Goal: Find specific page/section: Find specific page/section

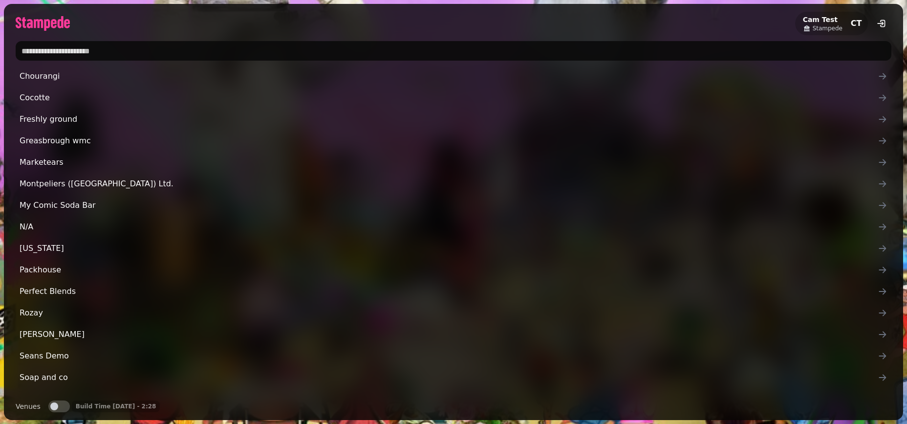
click at [51, 52] on input "text" at bounding box center [454, 51] width 876 height 20
type input "*"
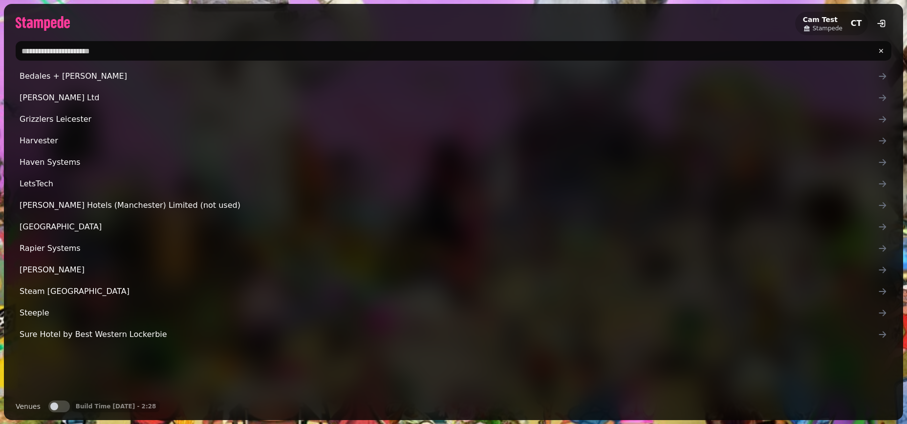
type input "*"
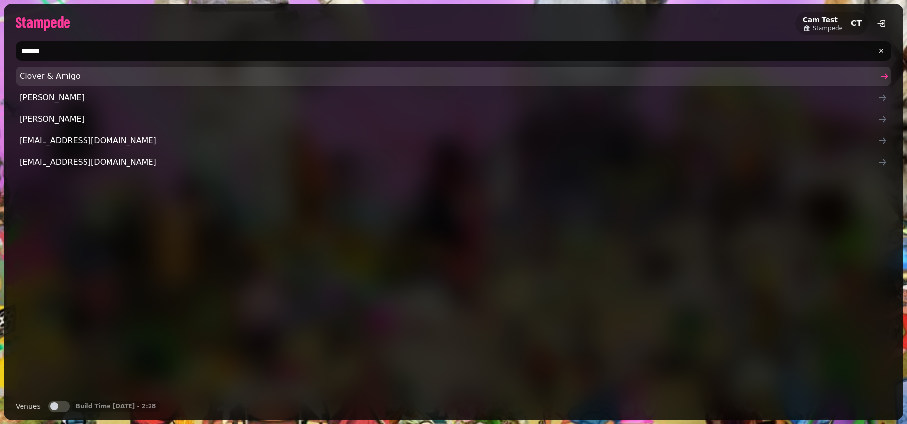
type input "******"
click at [33, 80] on span "Clover & Amigo" at bounding box center [449, 76] width 858 height 12
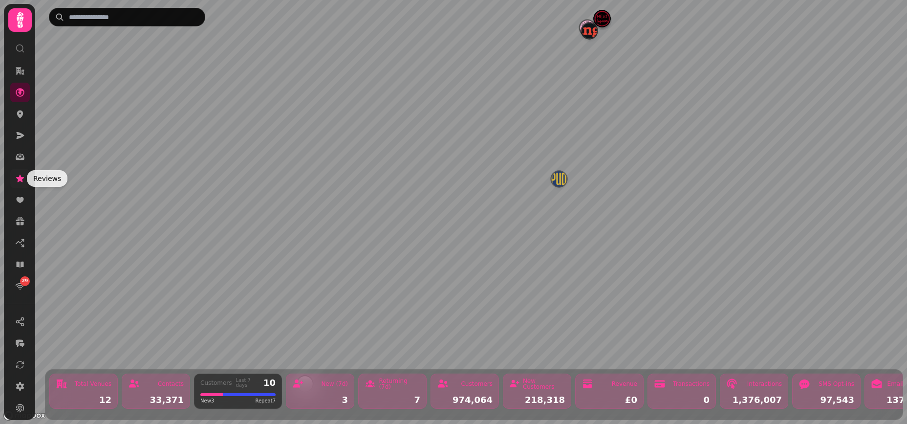
click at [17, 180] on icon at bounding box center [20, 179] width 10 height 10
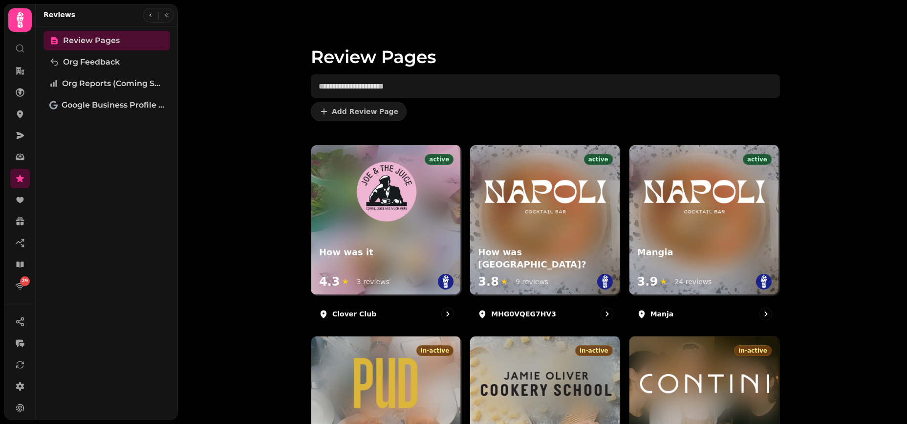
click at [249, 292] on div "Review Pages Add Review Page active How was it 4.3 ★ 3 reviews Clover Club acti…" at bounding box center [542, 212] width 729 height 424
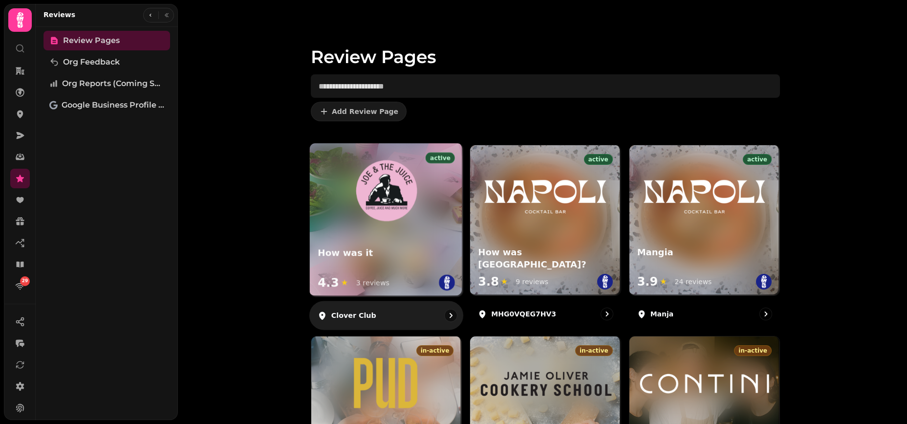
click at [435, 211] on div at bounding box center [386, 183] width 153 height 80
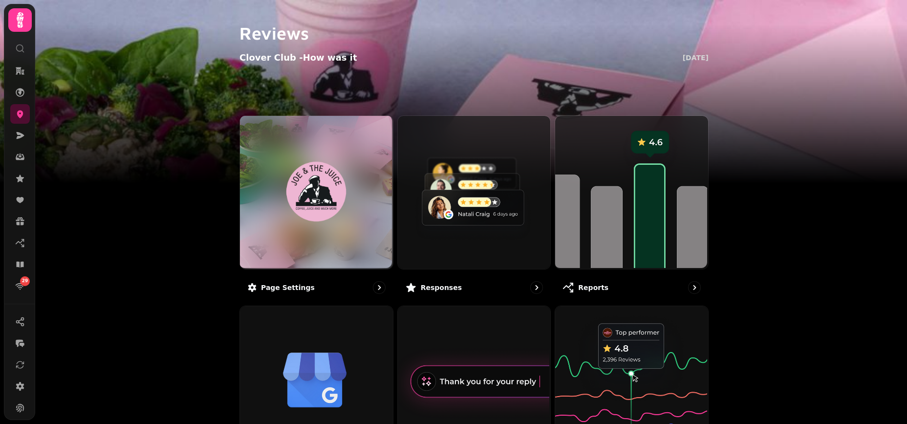
click at [153, 206] on img at bounding box center [453, 122] width 907 height 244
click at [174, 237] on img at bounding box center [453, 122] width 907 height 244
click at [19, 93] on icon at bounding box center [20, 92] width 9 height 9
